Goal: Information Seeking & Learning: Check status

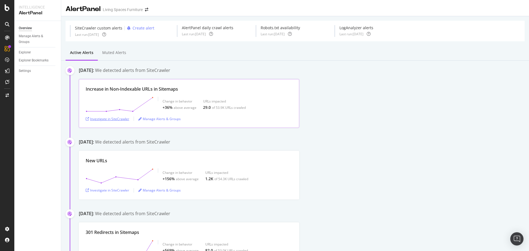
click at [120, 120] on div "Investigate in SiteCrawler" at bounding box center [108, 119] width 44 height 5
click at [119, 190] on div "Investigate in SiteCrawler" at bounding box center [108, 190] width 44 height 5
